Goal: Navigation & Orientation: Find specific page/section

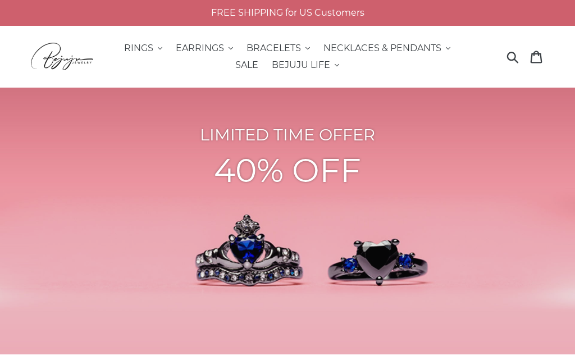
click at [153, 50] on span "RINGS" at bounding box center [138, 48] width 29 height 11
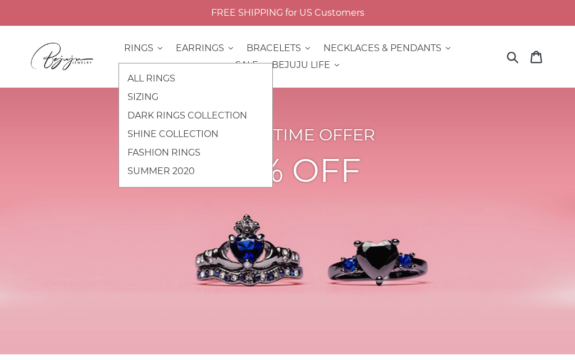
click at [166, 77] on span "ALL RINGS" at bounding box center [151, 78] width 48 height 11
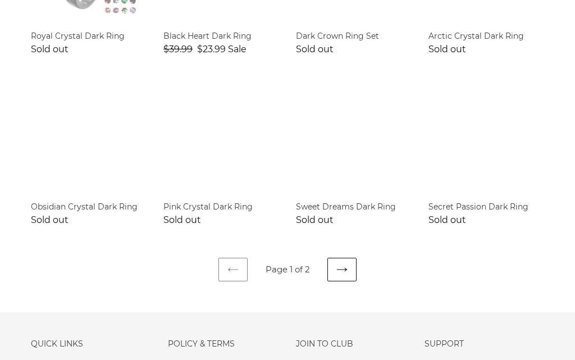
scroll to position [850, 0]
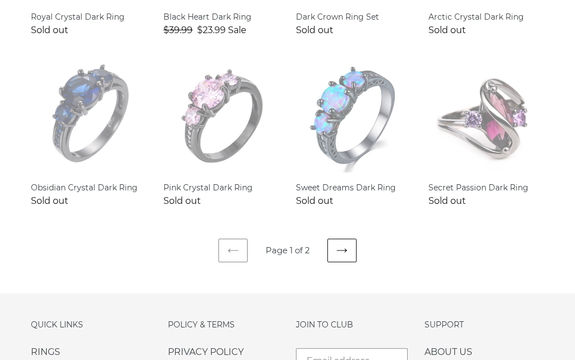
click at [348, 252] on link "Next page" at bounding box center [341, 251] width 29 height 24
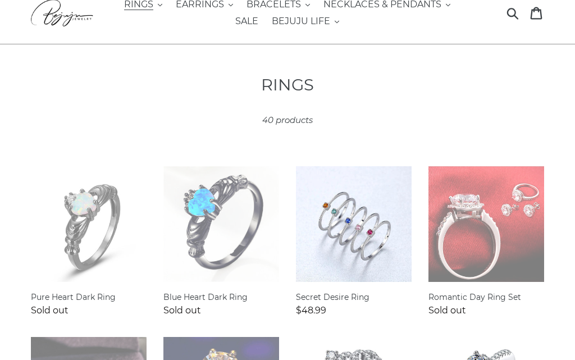
scroll to position [17, 0]
